Goal: Task Accomplishment & Management: Manage account settings

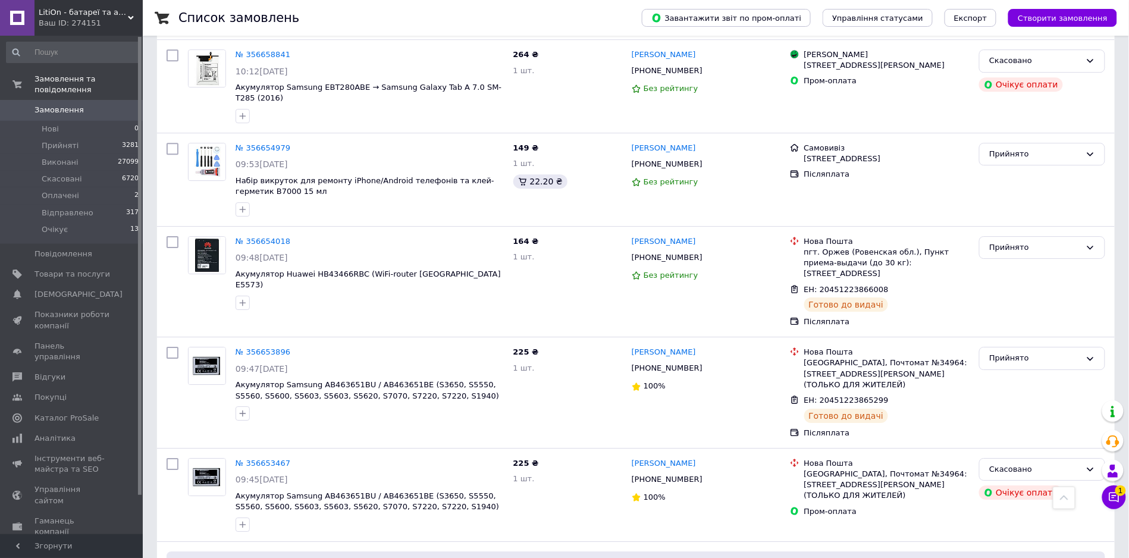
scroll to position [4671, 0]
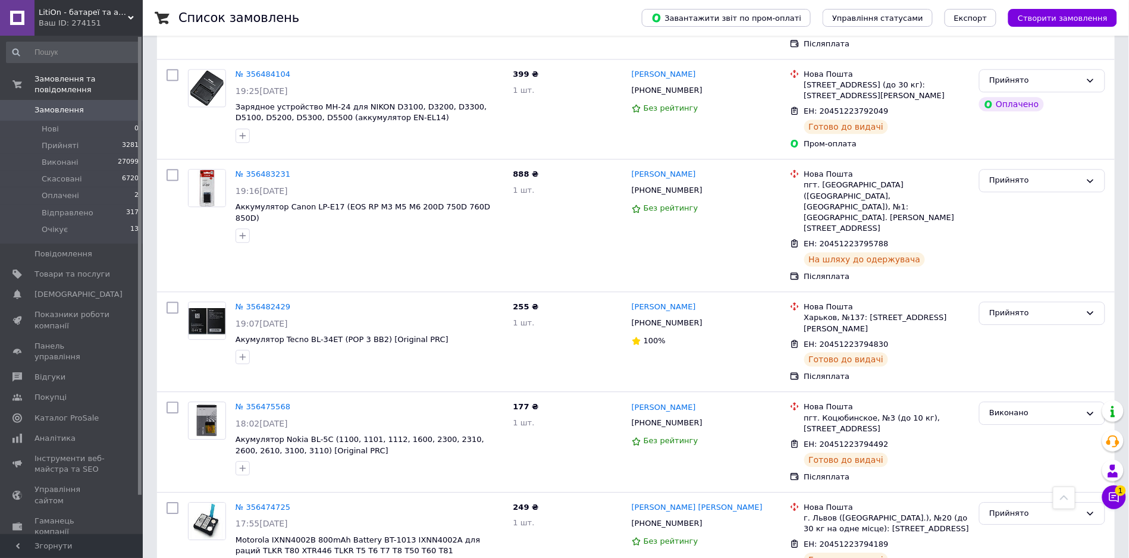
scroll to position [4467, 0]
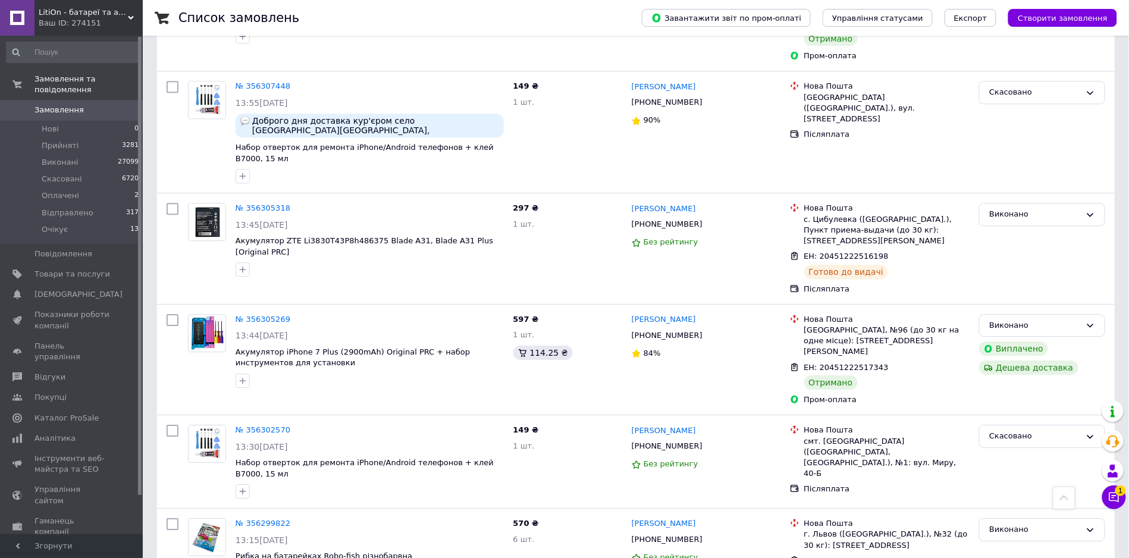
scroll to position [4579, 0]
click at [90, 269] on span "Товари та послуги" at bounding box center [73, 274] width 76 height 11
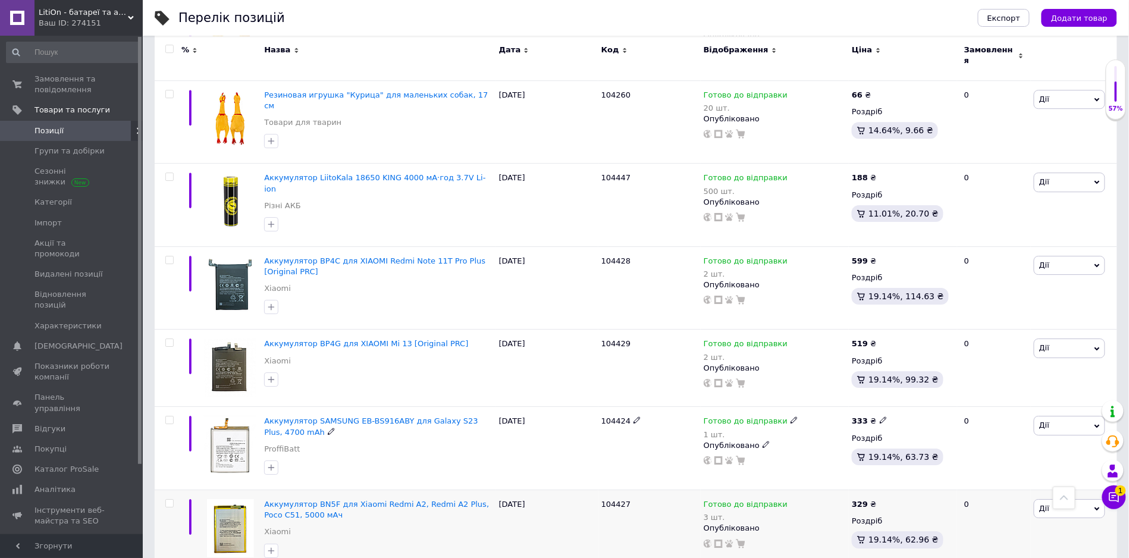
scroll to position [1294, 0]
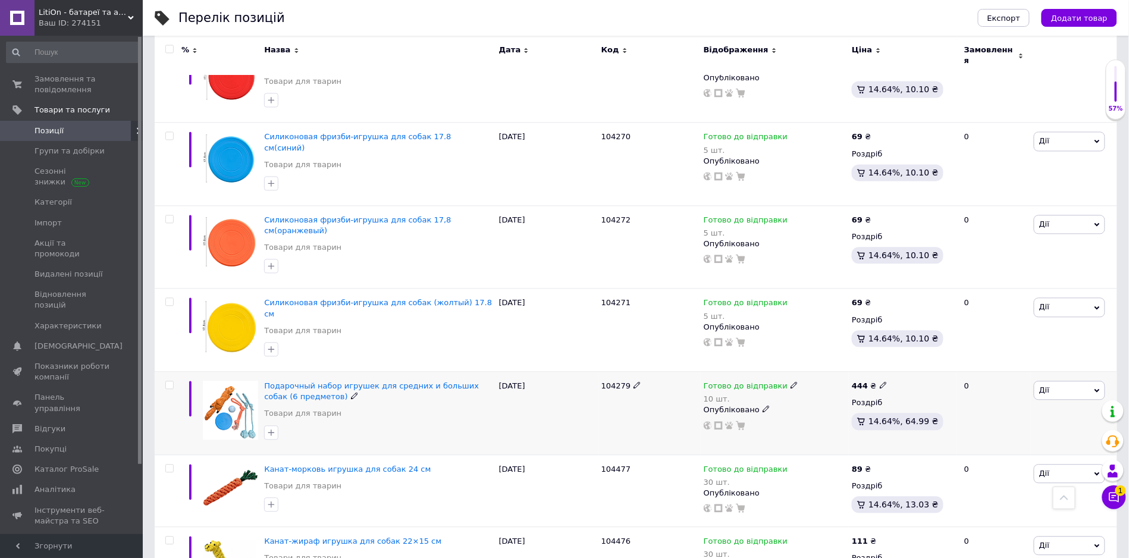
scroll to position [867, 0]
click at [357, 381] on span "Подарочный набор игрушек для средних и больших собак (6 предметов)" at bounding box center [371, 391] width 215 height 20
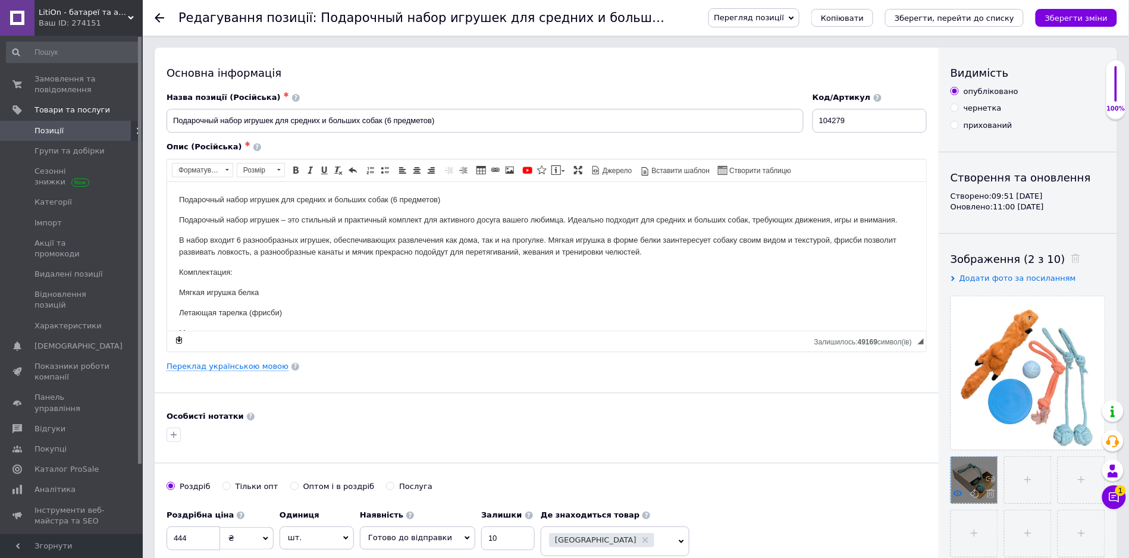
click at [955, 490] on use at bounding box center [958, 493] width 9 height 6
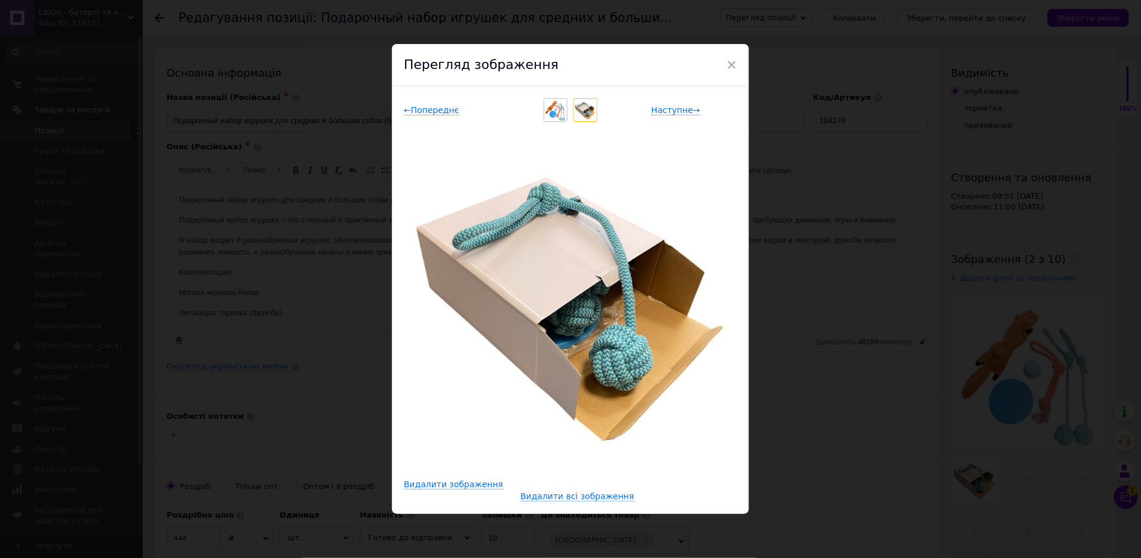
click at [883, 339] on div "× Перегляд зображення ← Попереднє Наступне → Видалити зображення Видалити всі з…" at bounding box center [570, 279] width 1141 height 558
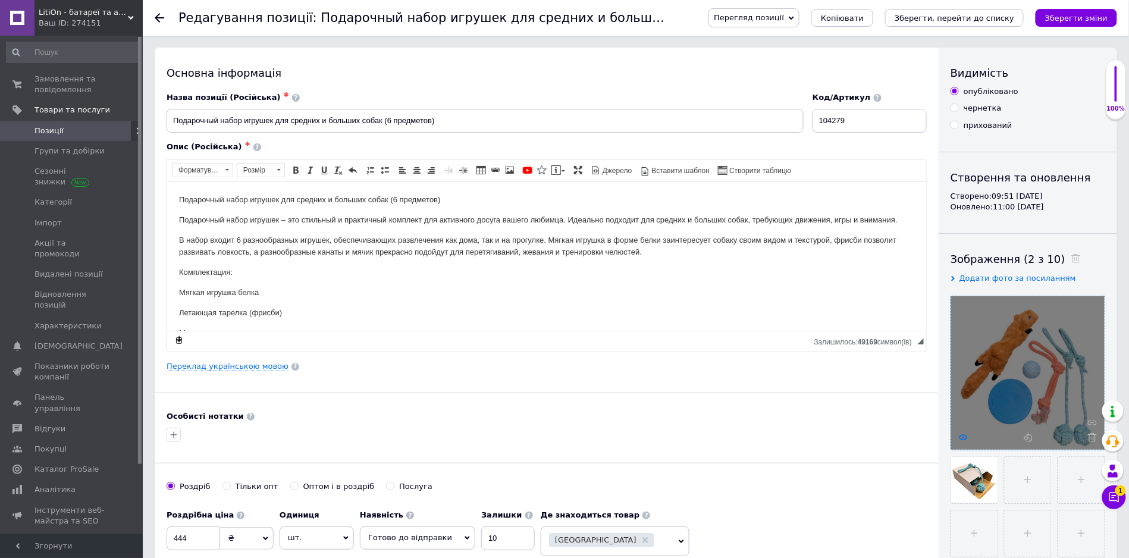
click at [959, 433] on icon at bounding box center [963, 437] width 9 height 9
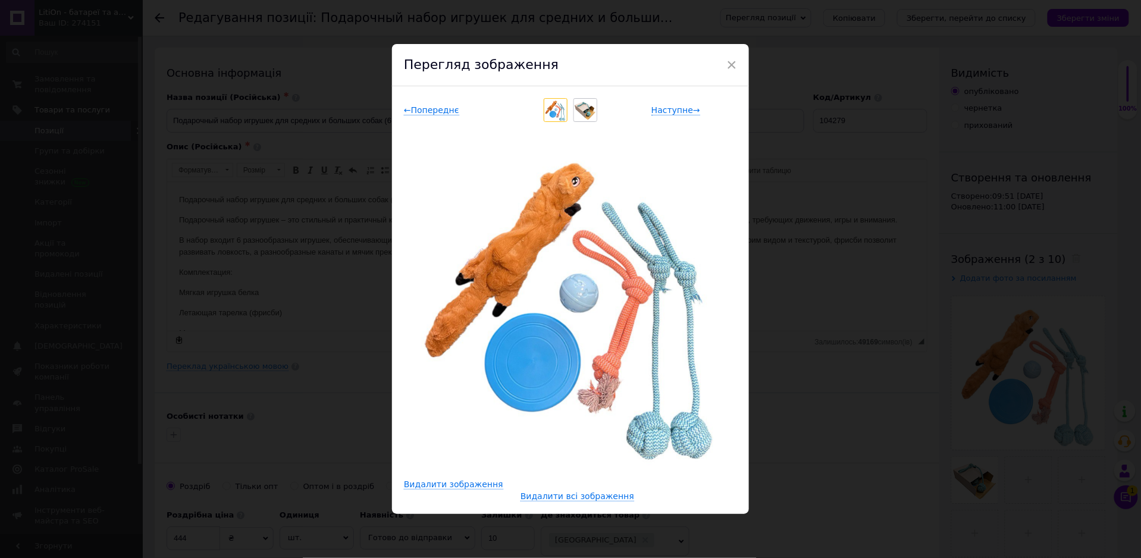
click at [867, 313] on div "× Перегляд зображення ← Попереднє Наступне → Видалити зображення Видалити всі з…" at bounding box center [570, 279] width 1141 height 558
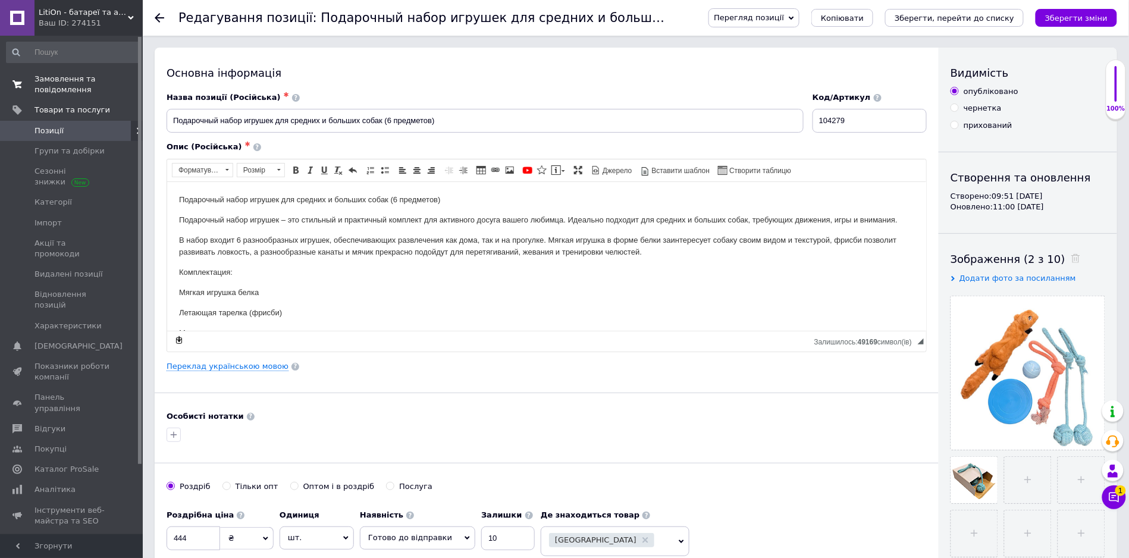
click at [51, 91] on span "Замовлення та повідомлення" at bounding box center [73, 84] width 76 height 21
